Goal: Transaction & Acquisition: Book appointment/travel/reservation

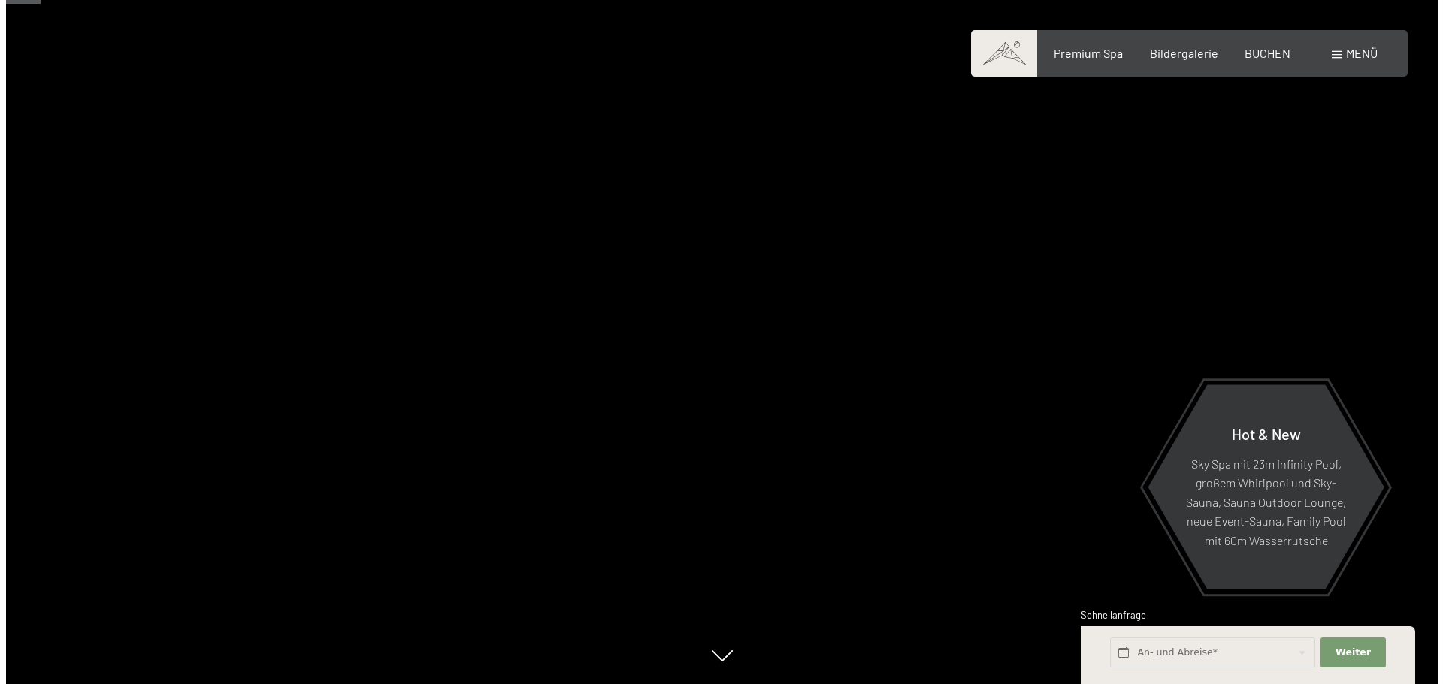
scroll to position [376, 0]
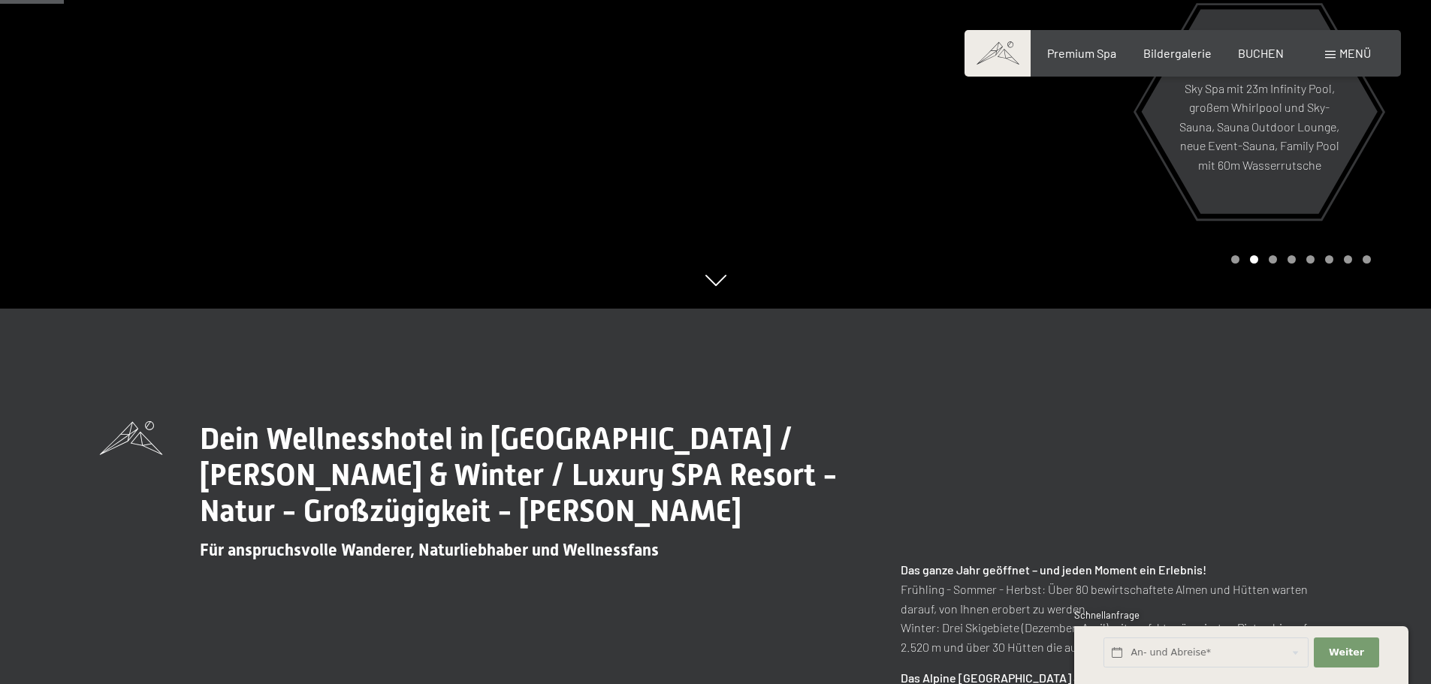
click at [1355, 53] on span "Menü" at bounding box center [1356, 53] width 32 height 14
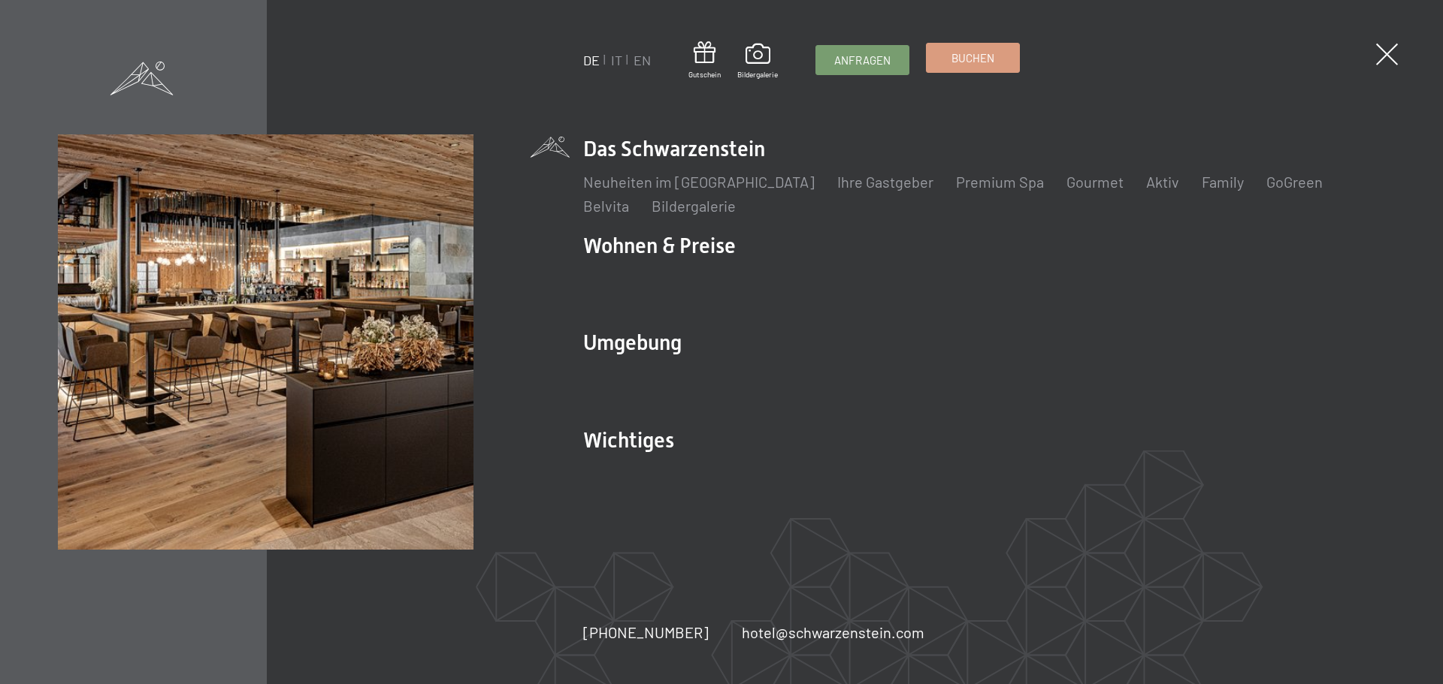
click at [985, 59] on span "Buchen" at bounding box center [972, 58] width 43 height 16
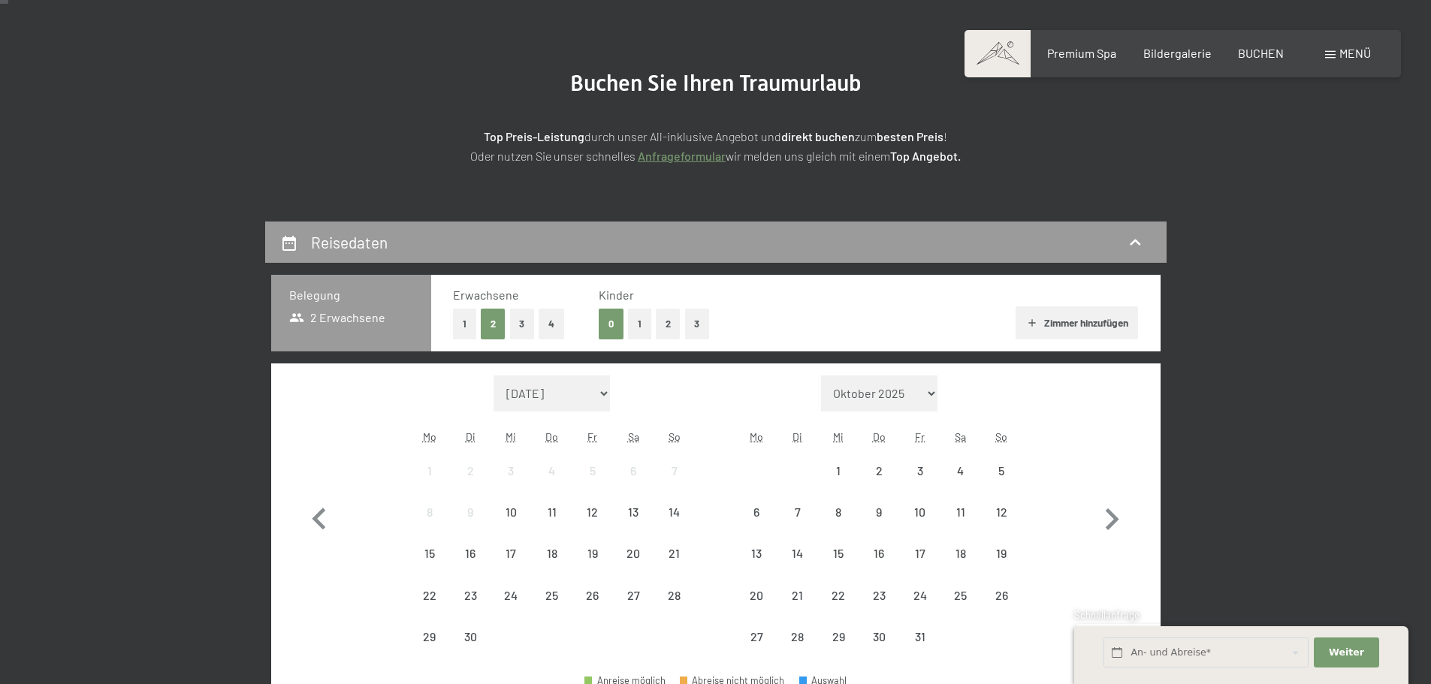
scroll to position [301, 0]
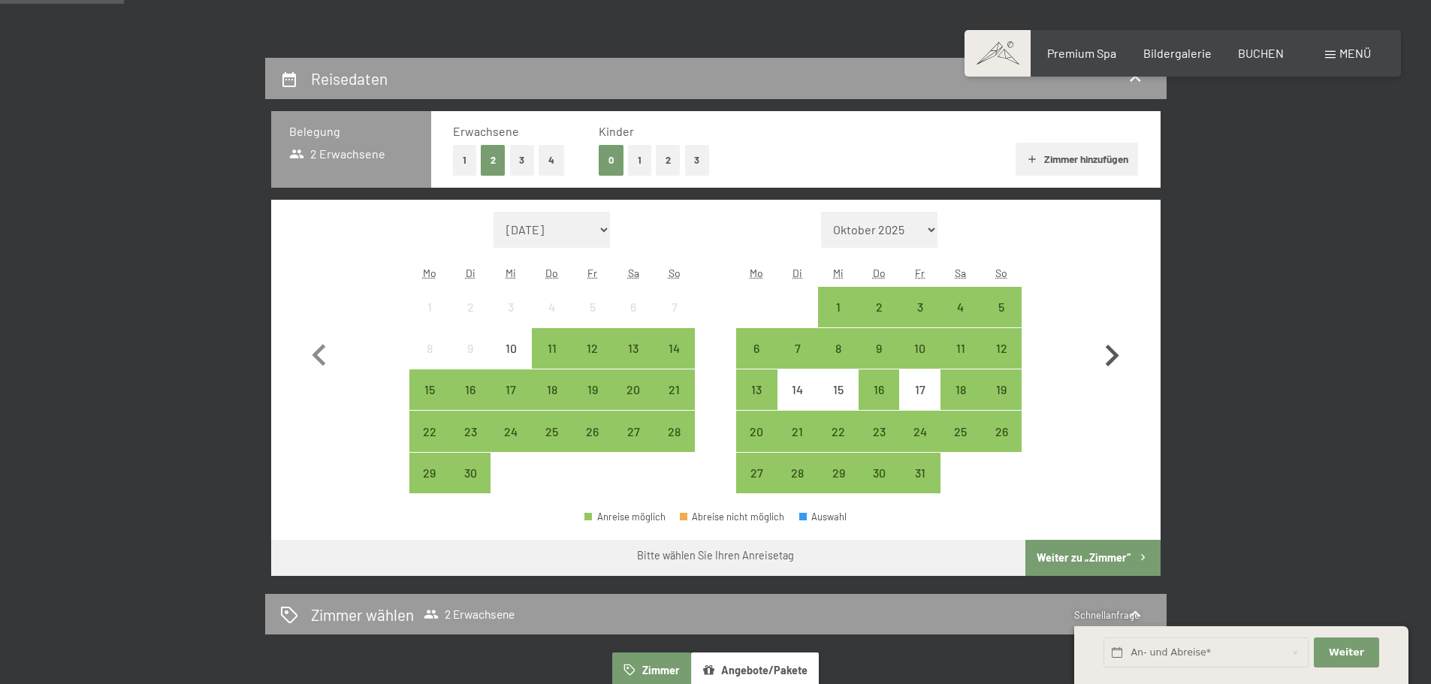
click at [1118, 362] on icon "button" at bounding box center [1112, 356] width 44 height 44
select select "2025-10-01"
select select "2025-11-01"
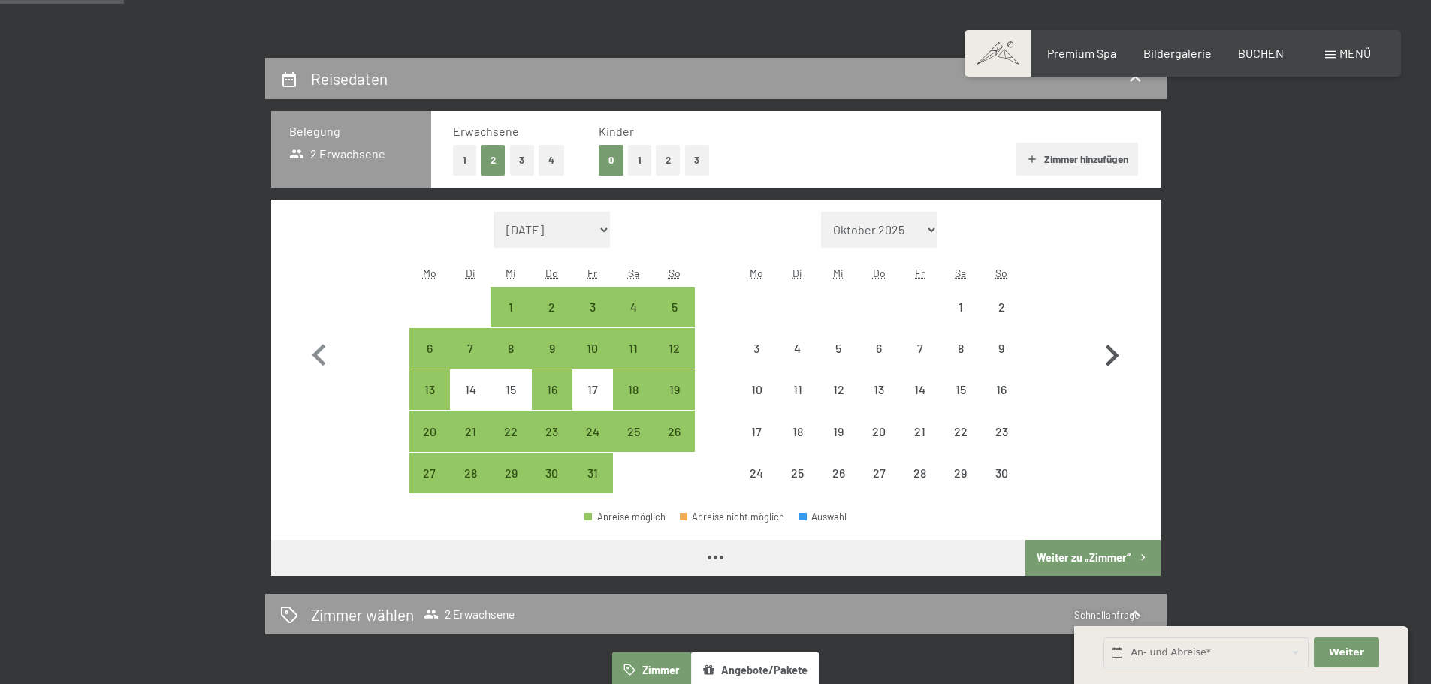
select select "2025-10-01"
select select "2025-11-01"
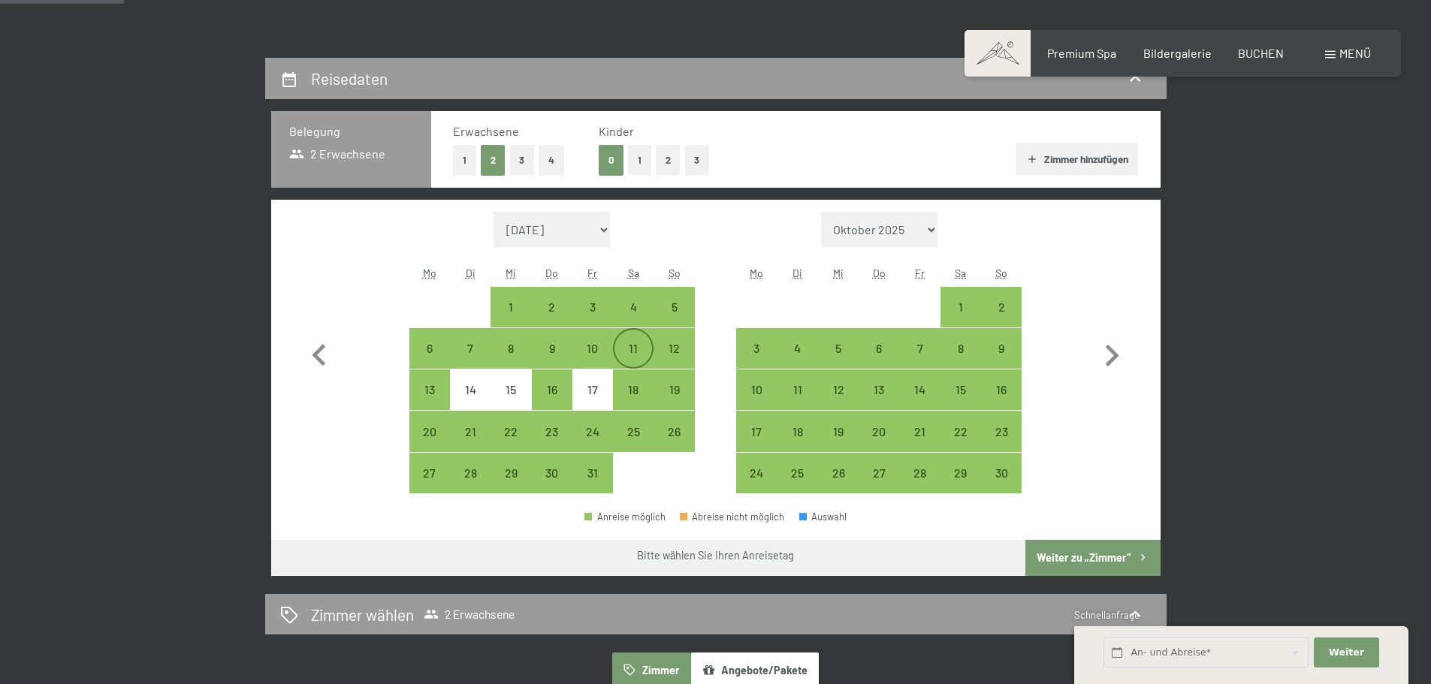
click at [628, 346] on div "11" at bounding box center [634, 362] width 38 height 38
select select "2025-10-01"
select select "2025-11-01"
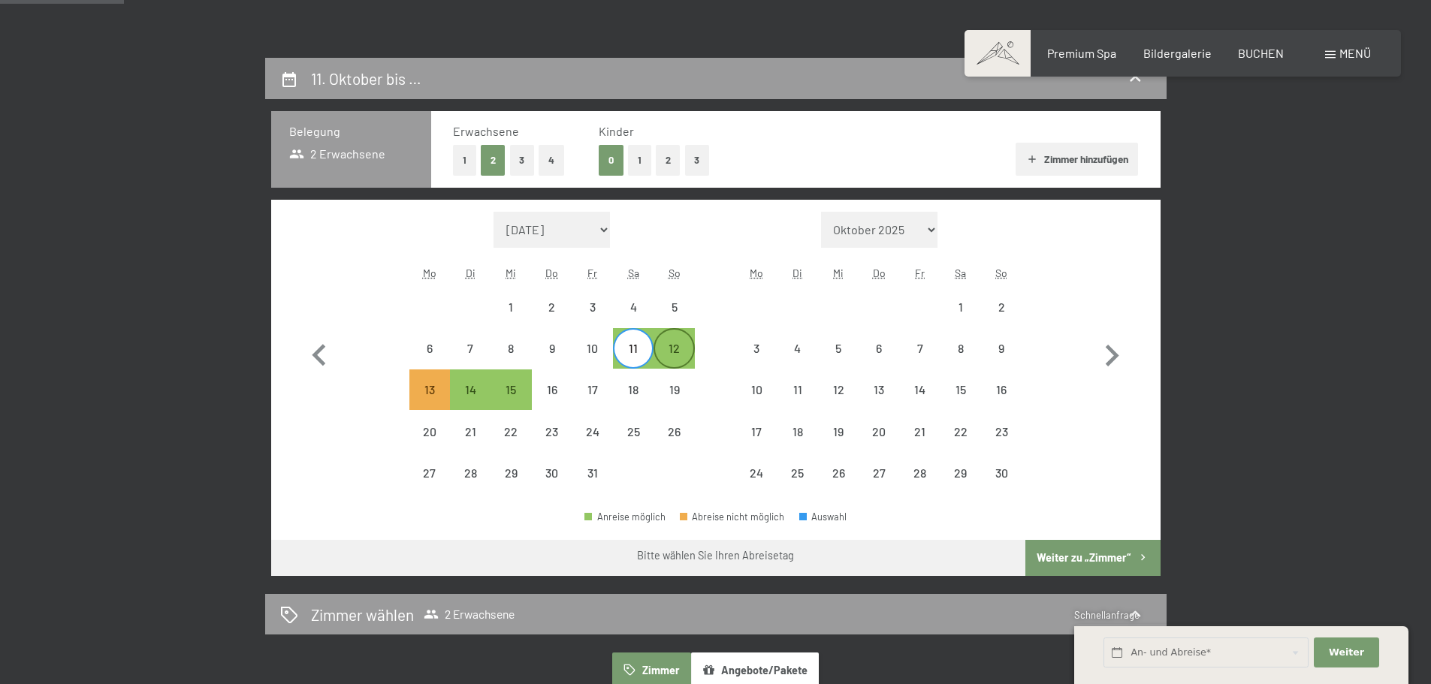
click at [684, 349] on div "12" at bounding box center [674, 362] width 38 height 38
select select "2025-10-01"
select select "2025-11-01"
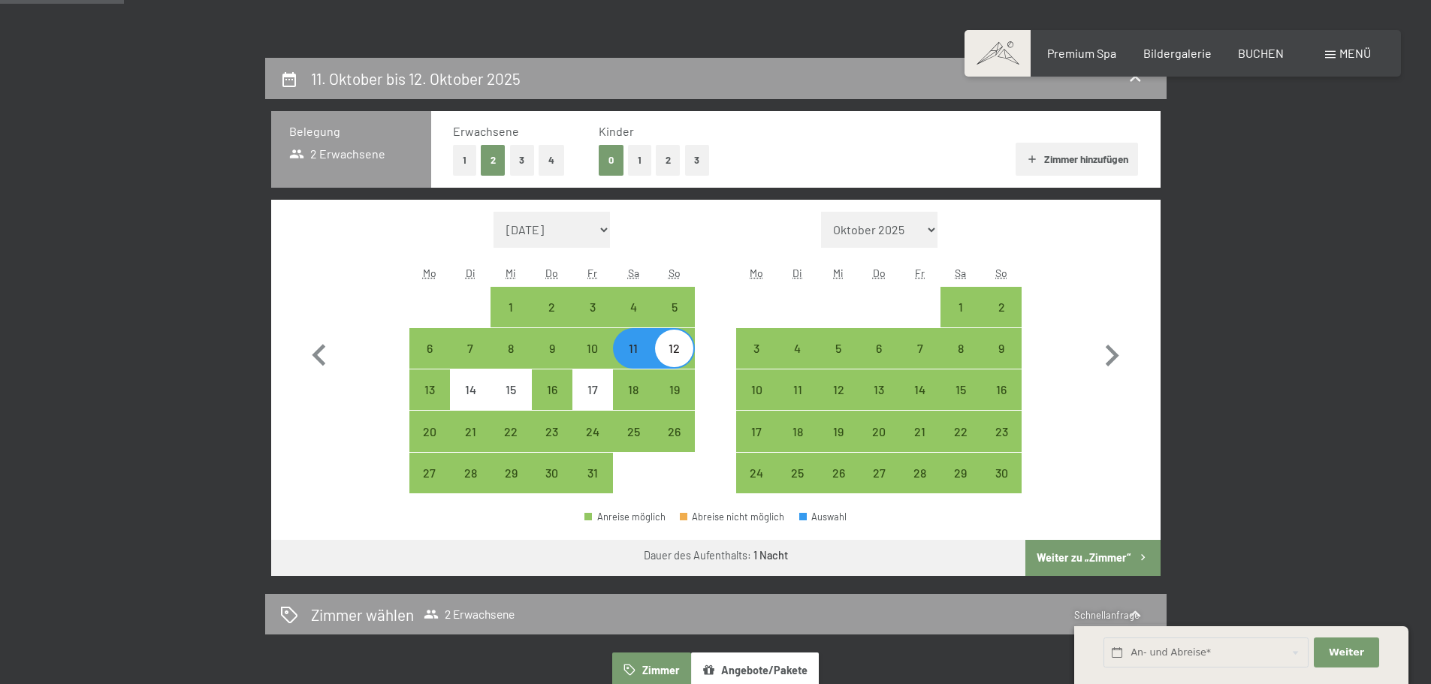
click at [1091, 556] on button "Weiter zu „Zimmer“" at bounding box center [1093, 558] width 134 height 36
select select "2025-10-01"
select select "2025-11-01"
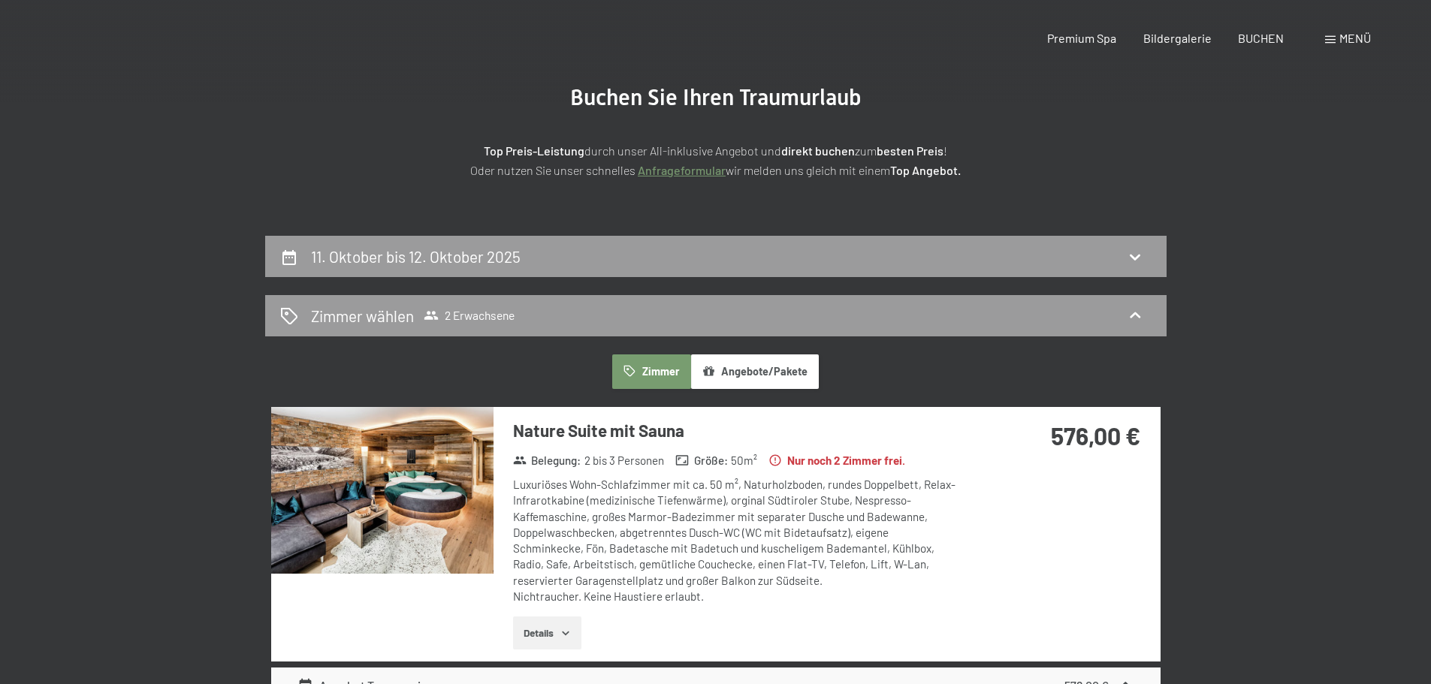
scroll to position [0, 0]
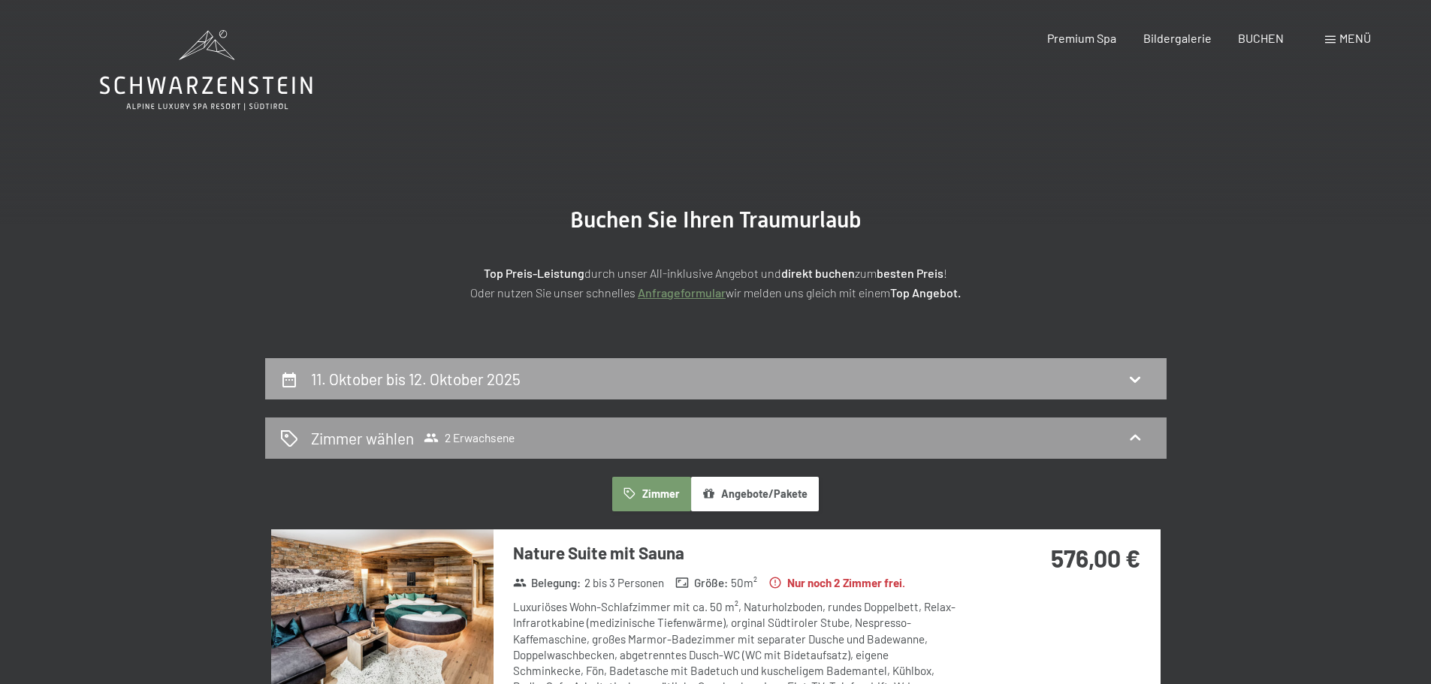
click at [1008, 388] on div "11. Oktober bis 12. Oktober 2025" at bounding box center [716, 379] width 872 height 22
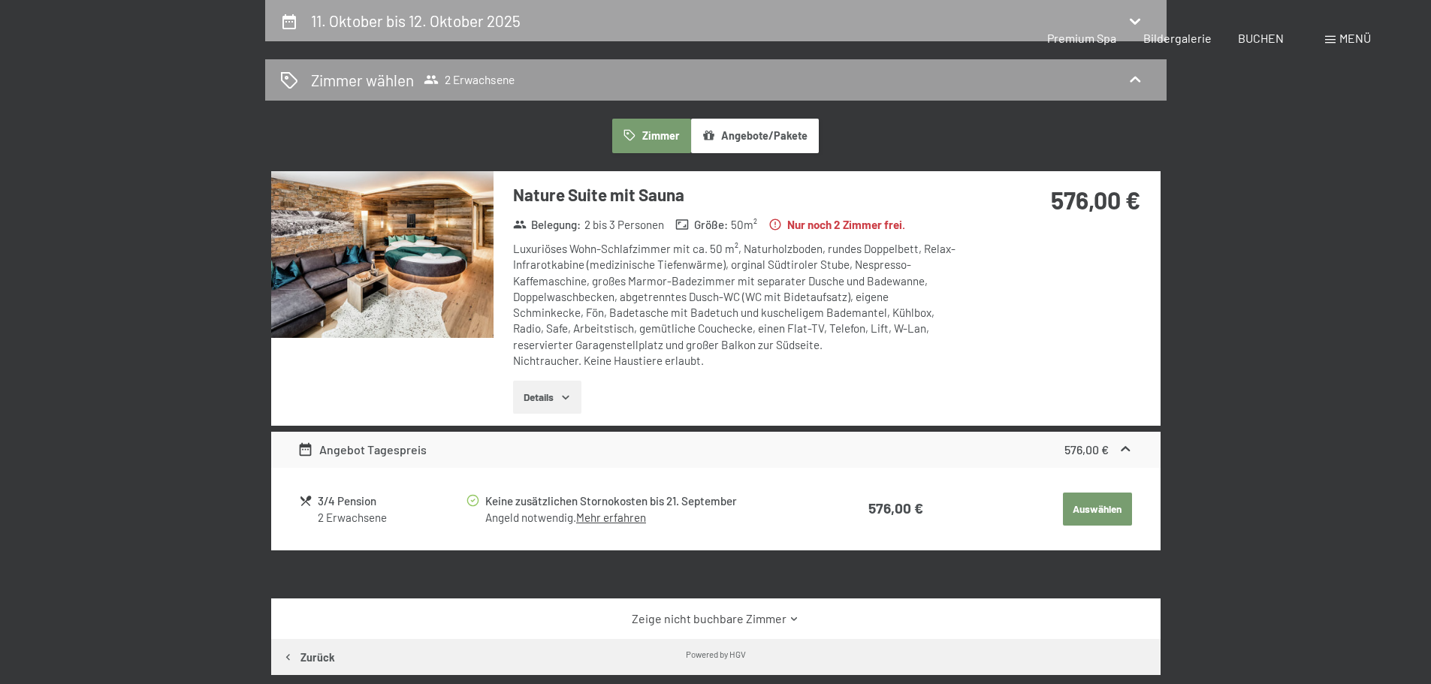
select select "2025-10-01"
select select "2025-11-01"
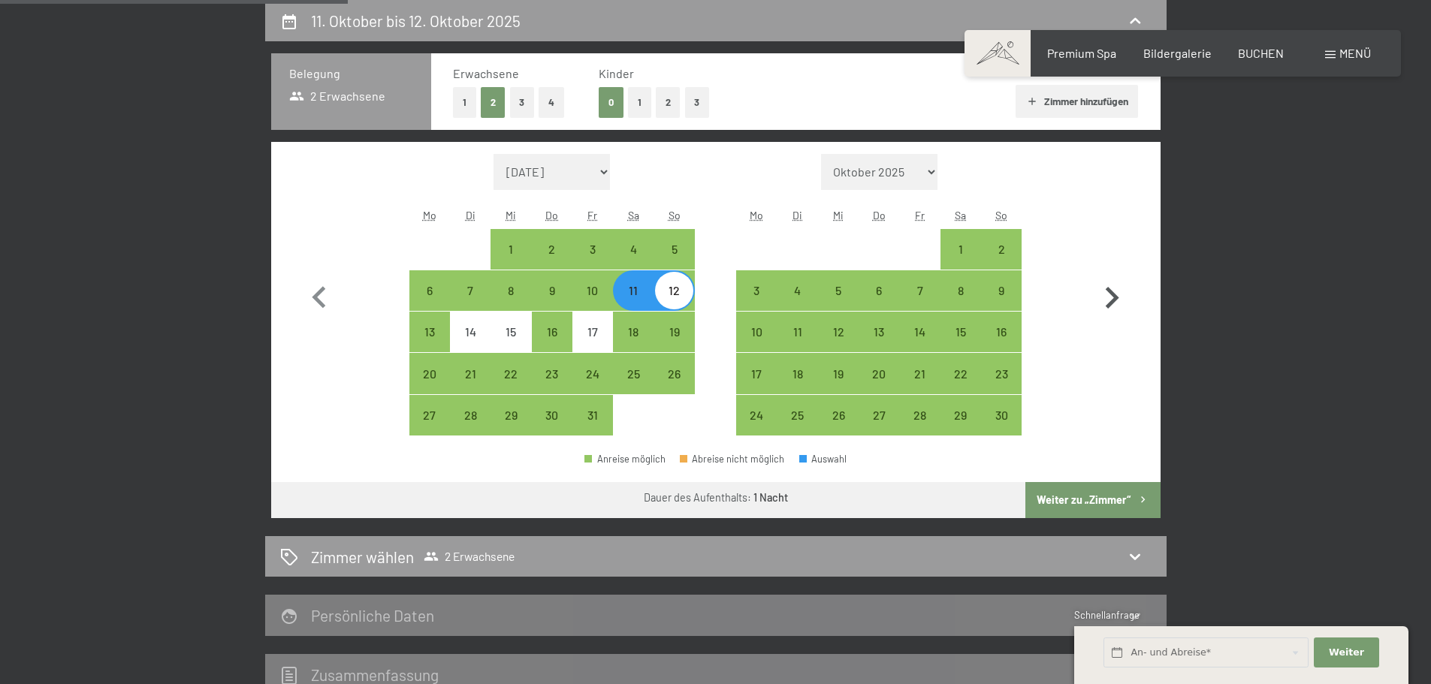
click at [1108, 300] on icon "button" at bounding box center [1112, 299] width 44 height 44
select select "2025-11-01"
select select "2025-12-01"
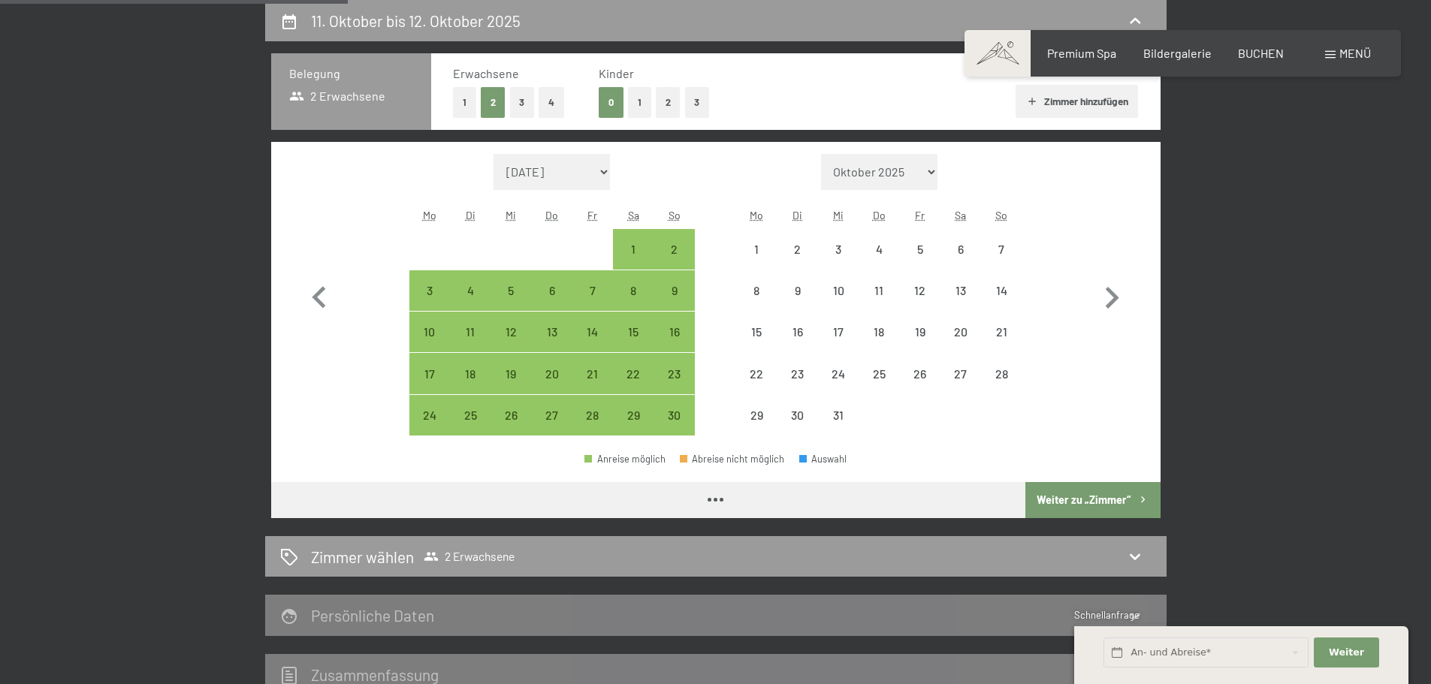
select select "2025-11-01"
select select "2025-12-01"
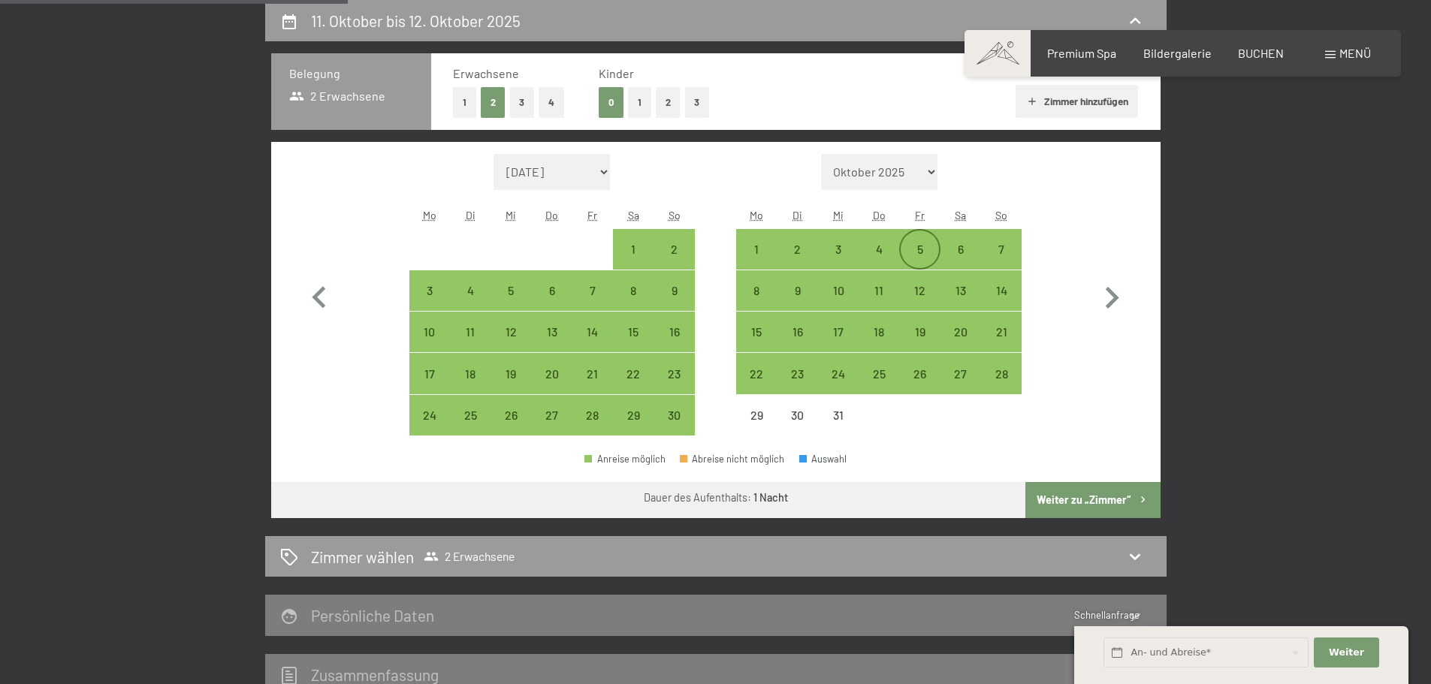
click at [926, 255] on div "5" at bounding box center [920, 262] width 38 height 38
select select "2025-11-01"
select select "2025-12-01"
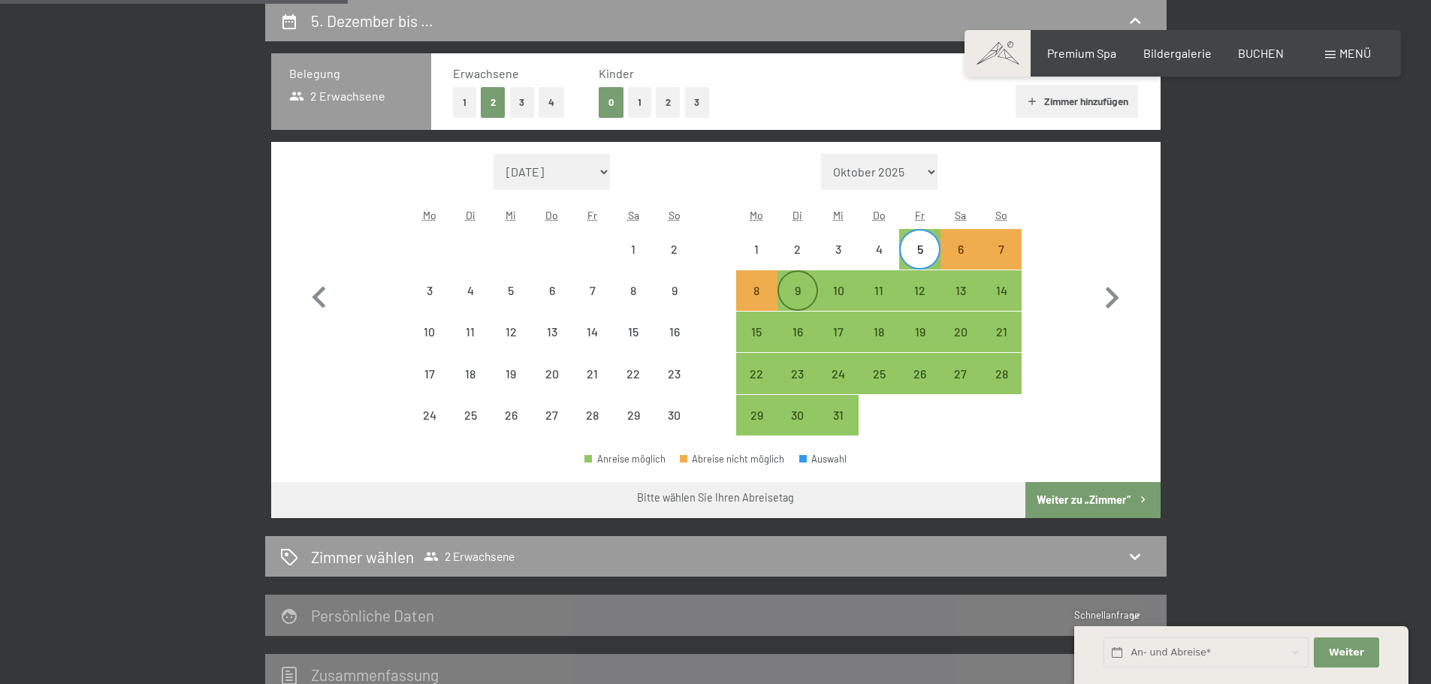
click at [800, 289] on div "9" at bounding box center [798, 304] width 38 height 38
select select "2025-11-01"
select select "2025-12-01"
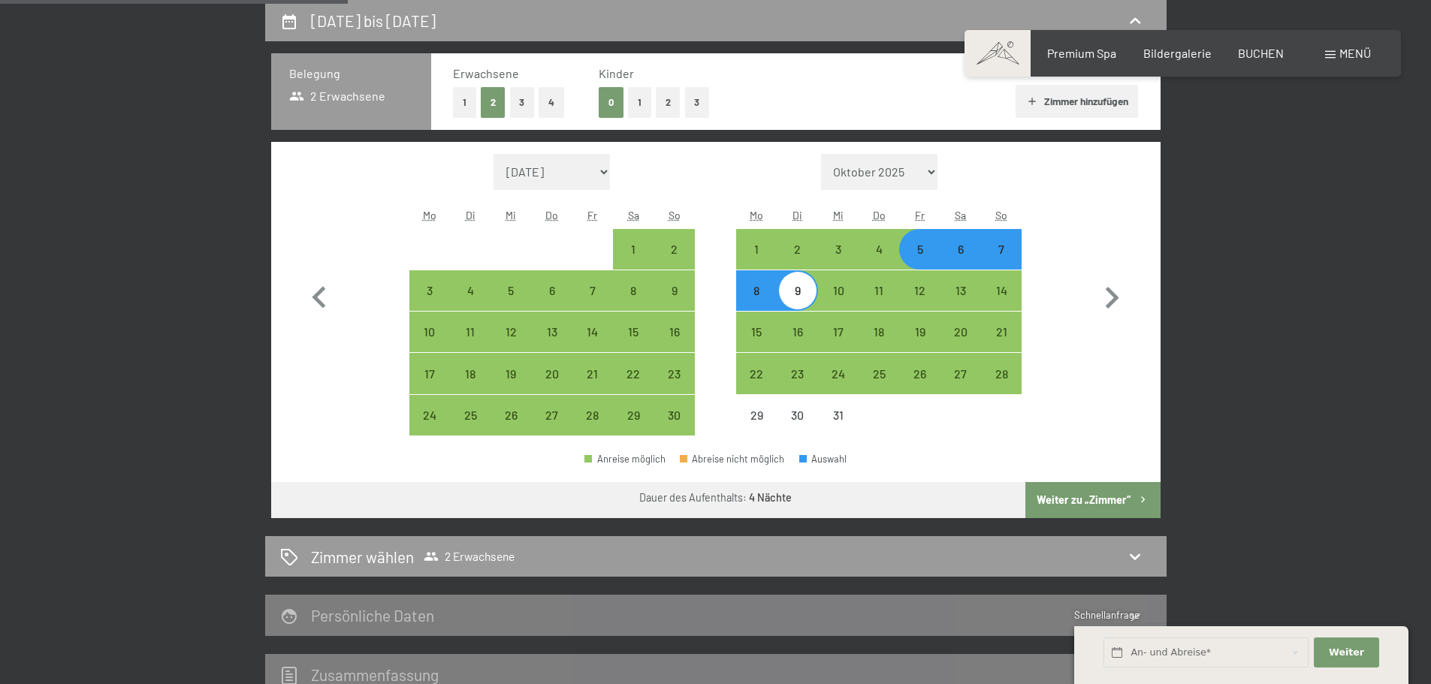
click at [1075, 502] on button "Weiter zu „Zimmer“" at bounding box center [1093, 500] width 134 height 36
select select "2025-11-01"
select select "2025-12-01"
